Goal: Information Seeking & Learning: Learn about a topic

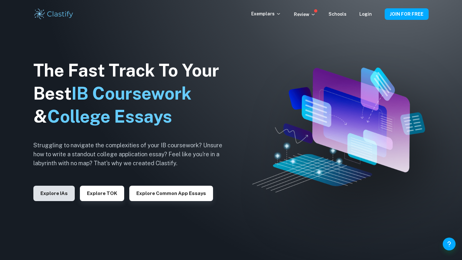
click at [52, 192] on button "Explore IAs" at bounding box center [53, 193] width 41 height 15
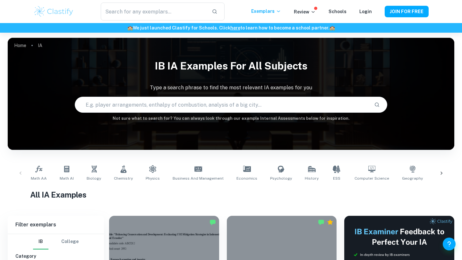
click at [165, 107] on input "text" at bounding box center [222, 105] width 294 height 18
click at [229, 107] on input "business management" at bounding box center [214, 105] width 279 height 18
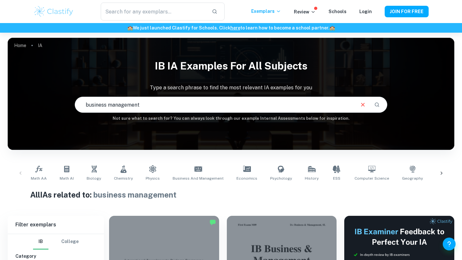
click at [168, 101] on input "business management" at bounding box center [214, 105] width 279 height 18
type input "business management apple"
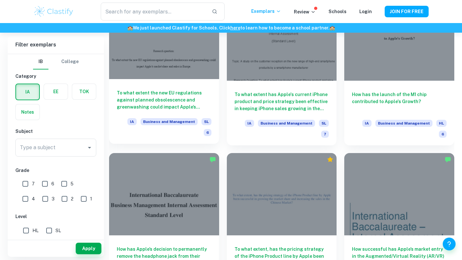
scroll to position [683, 0]
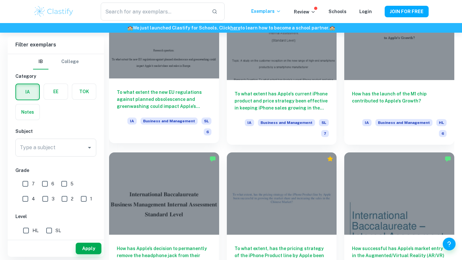
click at [173, 79] on div "To what extent the new EU regulations against planned obsolescence and greenwas…" at bounding box center [164, 111] width 110 height 65
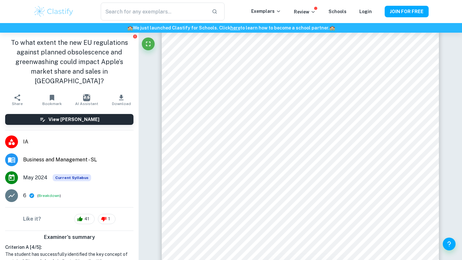
scroll to position [12, 0]
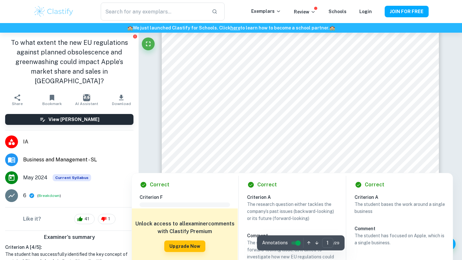
click at [340, 161] on div at bounding box center [300, 158] width 210 height 13
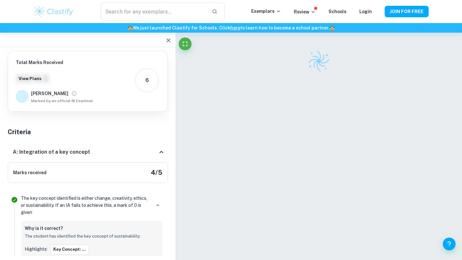
click at [347, 135] on div at bounding box center [318, 143] width 277 height 245
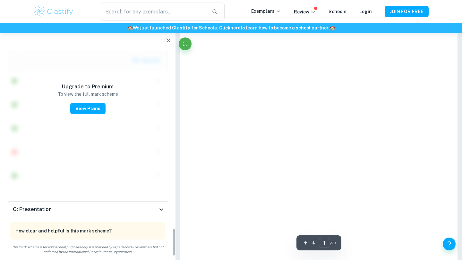
scroll to position [1141, 0]
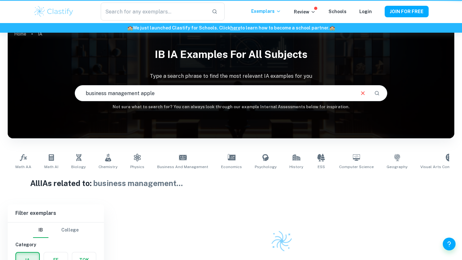
scroll to position [52, 0]
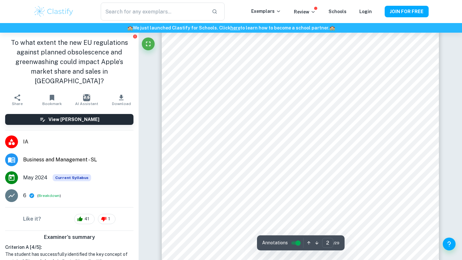
scroll to position [601, 0]
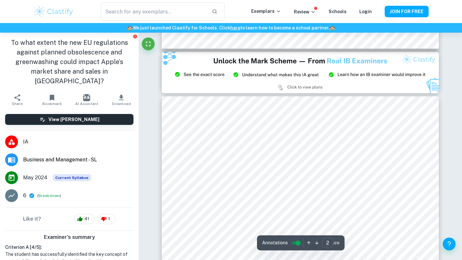
type input "3"
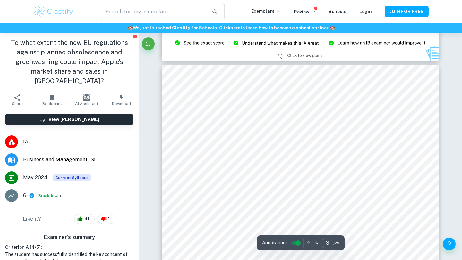
scroll to position [854, 0]
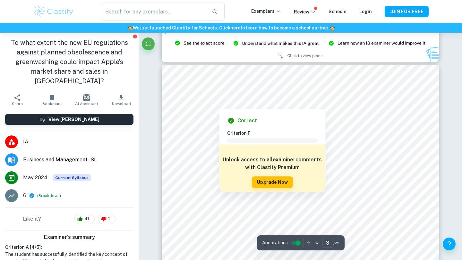
click at [203, 107] on div at bounding box center [218, 103] width 47 height 8
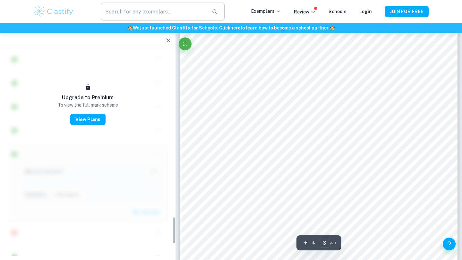
scroll to position [1239, 0]
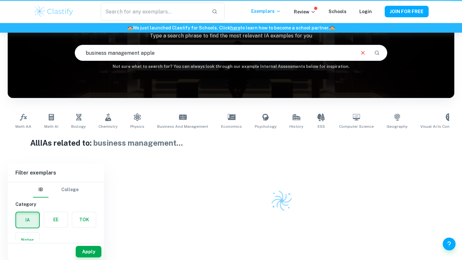
scroll to position [52, 0]
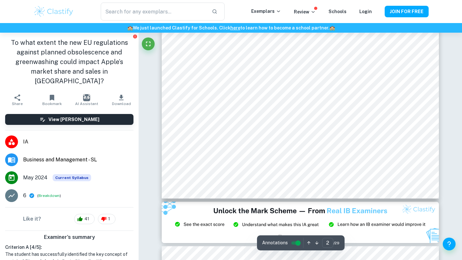
scroll to position [698, 0]
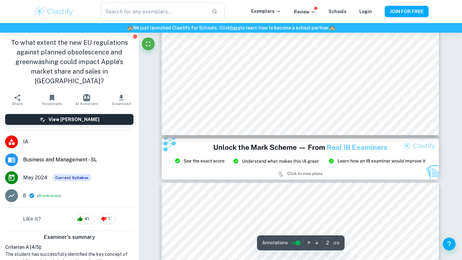
type input "3"
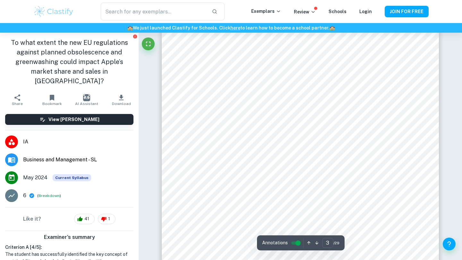
scroll to position [937, 0]
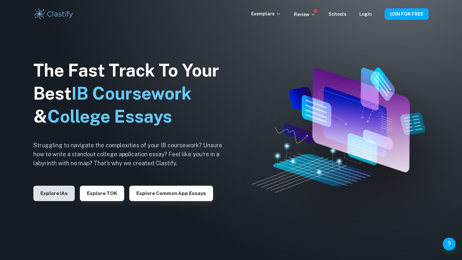
click at [51, 196] on button "Explore IAs" at bounding box center [53, 193] width 41 height 15
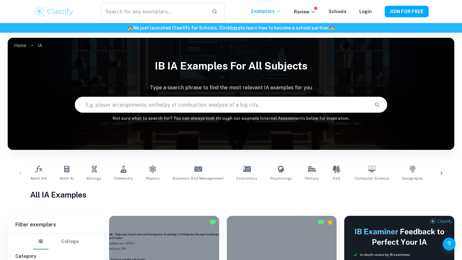
click at [257, 105] on input "text" at bounding box center [222, 105] width 294 height 18
type input "business management apple"
click at [245, 97] on input "business management apple" at bounding box center [214, 105] width 279 height 18
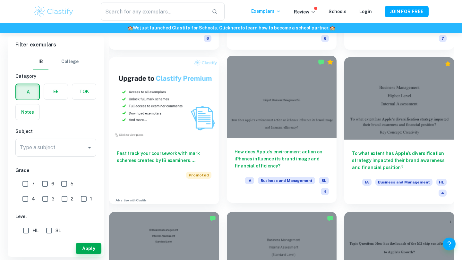
scroll to position [524, 0]
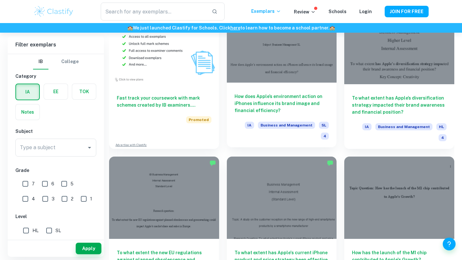
click at [308, 55] on div at bounding box center [282, 41] width 110 height 82
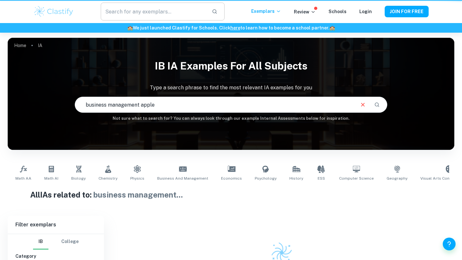
scroll to position [52, 0]
